Goal: Information Seeking & Learning: Learn about a topic

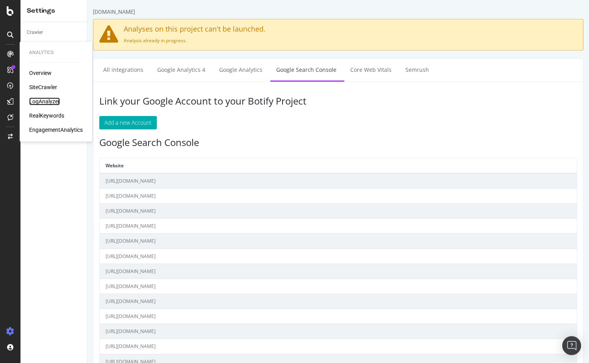
click at [47, 99] on div "LogAnalyzer" at bounding box center [44, 101] width 31 height 8
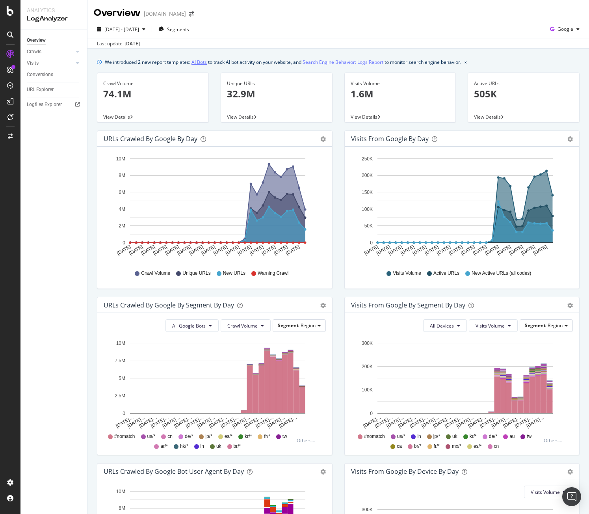
click at [200, 63] on link "AI Bots" at bounding box center [199, 62] width 15 height 8
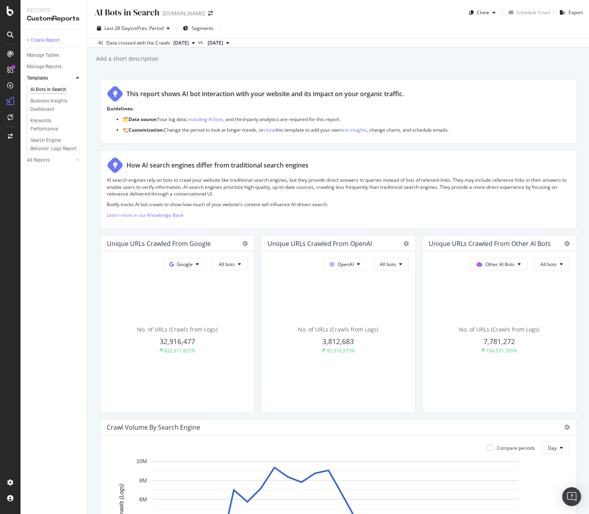
click at [89, 362] on div "AI Bots in Search AI Bots in Search [DOMAIN_NAME] Clone Schedule Email Export L…" at bounding box center [339, 257] width 502 height 514
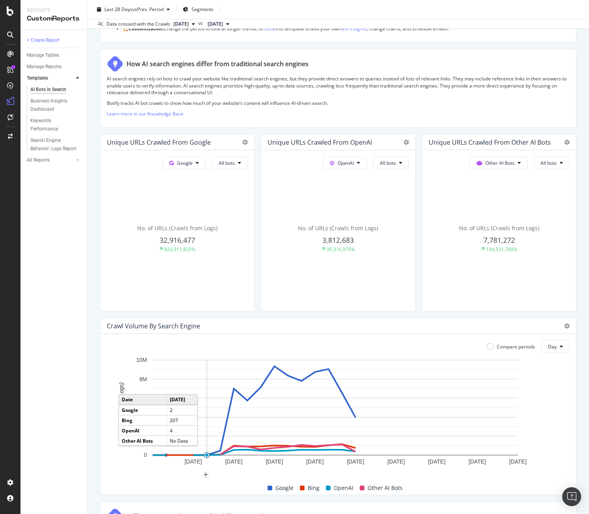
scroll to position [118, 0]
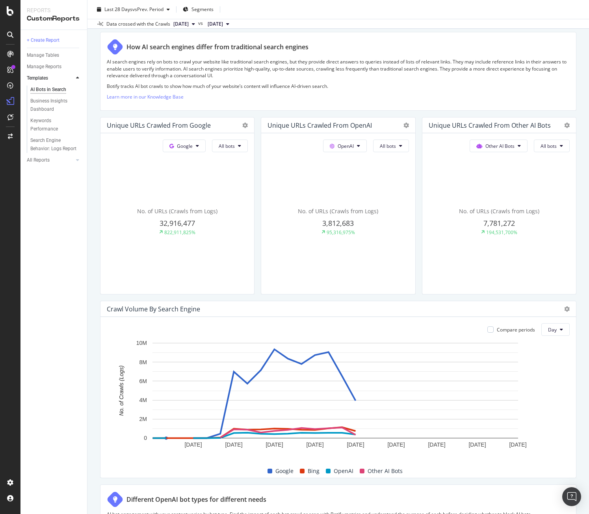
click at [93, 362] on div "AI Bots in Search AI Bots in Search [DOMAIN_NAME] Clone Schedule Email Export L…" at bounding box center [339, 257] width 502 height 514
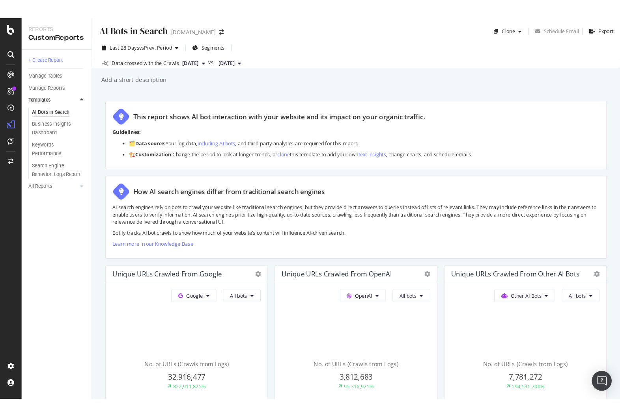
scroll to position [16, 0]
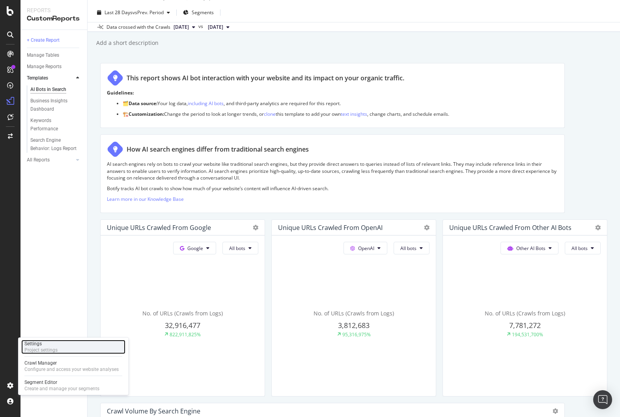
click at [62, 349] on div "Settings Project settings" at bounding box center [73, 347] width 104 height 14
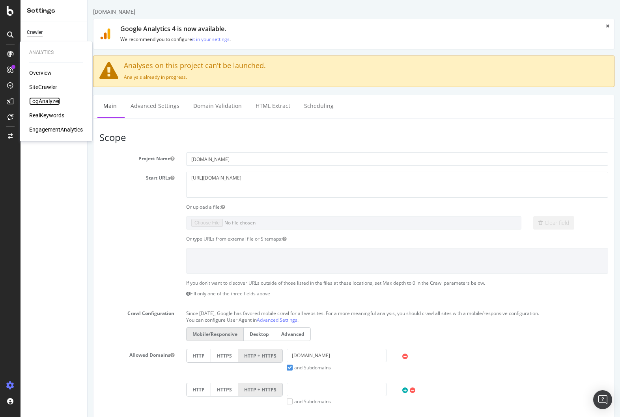
click at [46, 104] on div "LogAnalyzer" at bounding box center [44, 101] width 31 height 8
